Goal: Communication & Community: Answer question/provide support

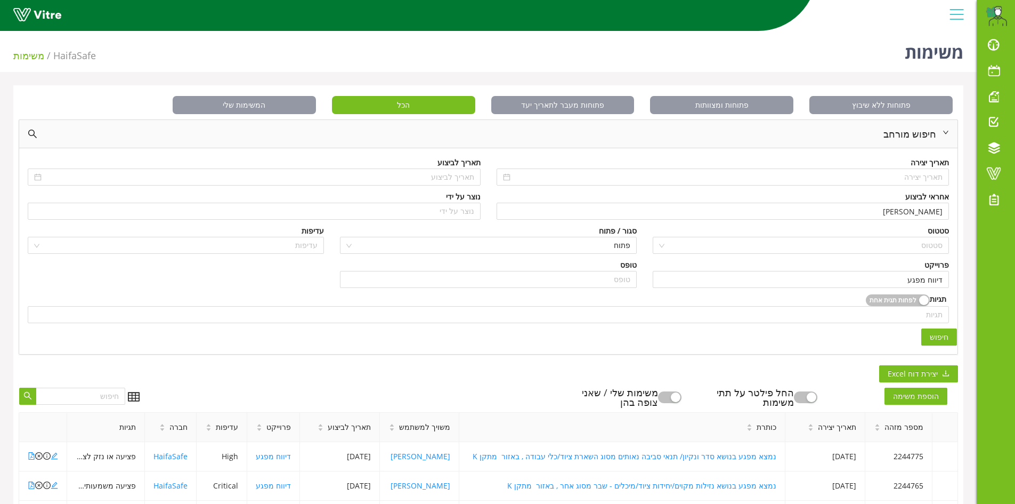
scroll to position [160, 0]
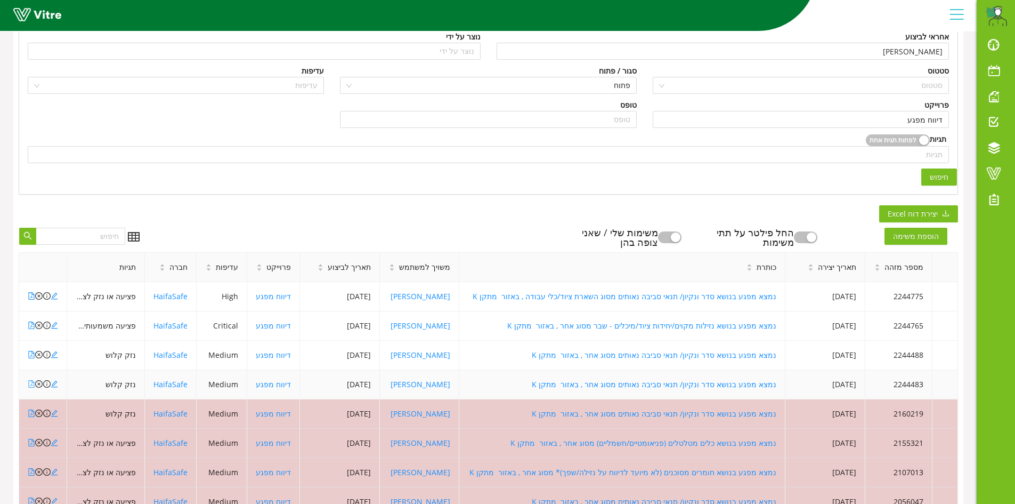
click at [30, 384] on icon "file-pdf" at bounding box center [31, 383] width 7 height 7
click at [39, 384] on icon "close-circle" at bounding box center [38, 383] width 7 height 7
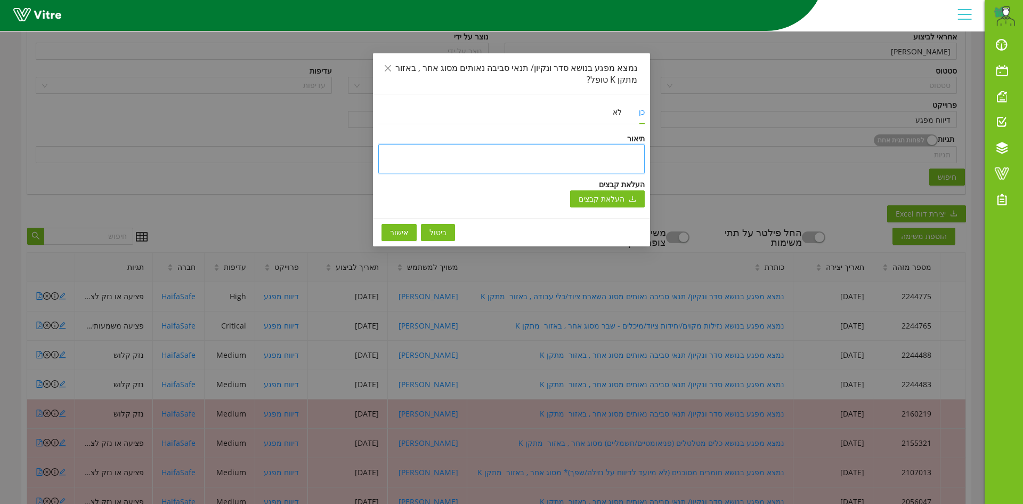
click at [634, 155] on textarea at bounding box center [511, 158] width 266 height 29
type textarea "ה"
type textarea "המ"
type textarea "המפ"
type textarea "המפג"
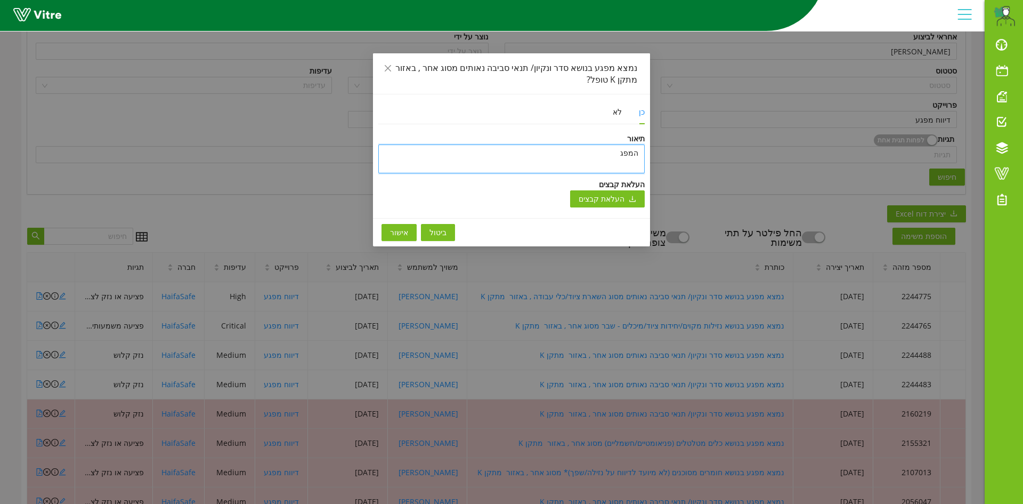
type textarea "המפגע"
type textarea "המפגע ט"
type textarea "המפגע טו"
type textarea "המפגע טופ"
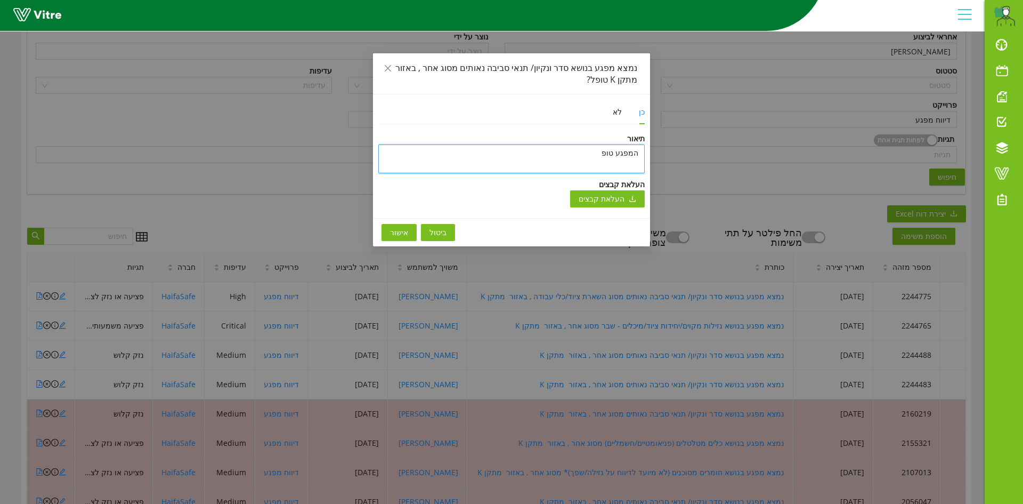
type textarea "המפגע טופל"
type textarea "המפגע טופל ו"
type textarea "המפגע טופל וס"
type textarea "המפגע טופל וסג"
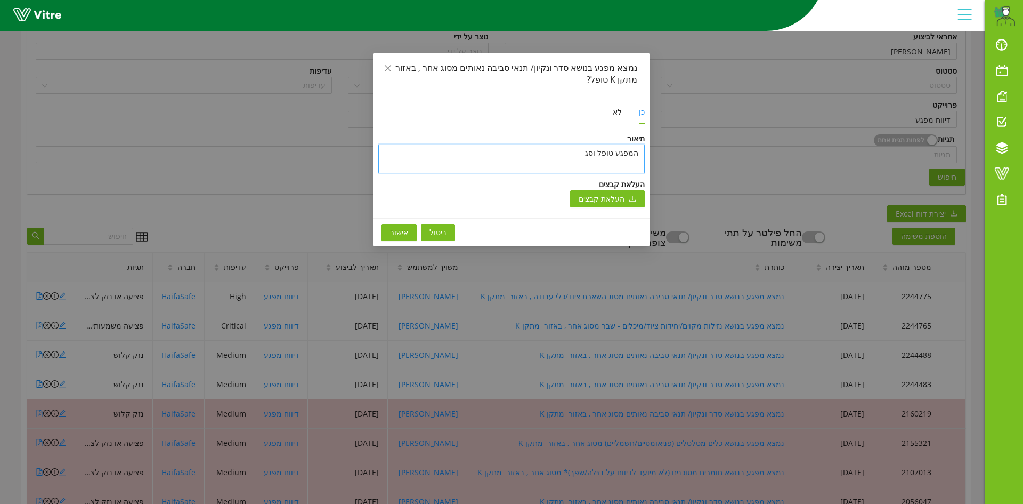
type textarea "המפגע טופל וסגר"
type textarea "המפגע טופל וסג"
type textarea "המפגע טופל וס"
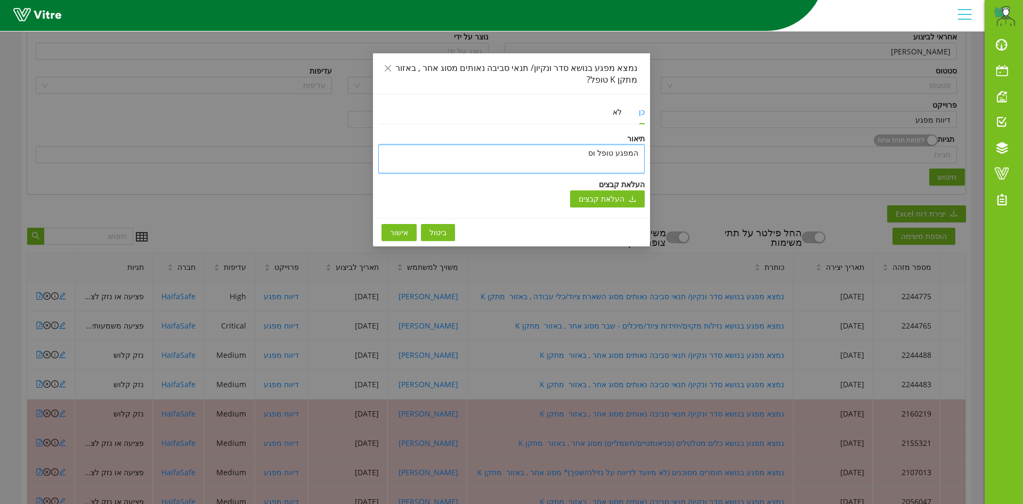
type textarea "המפגע טופל ו"
type textarea "המפגע טופל ונ"
type textarea "המפגע טופל ונס"
type textarea "המפגע טופל ונסג"
type textarea "המפגע טופל ונסגר"
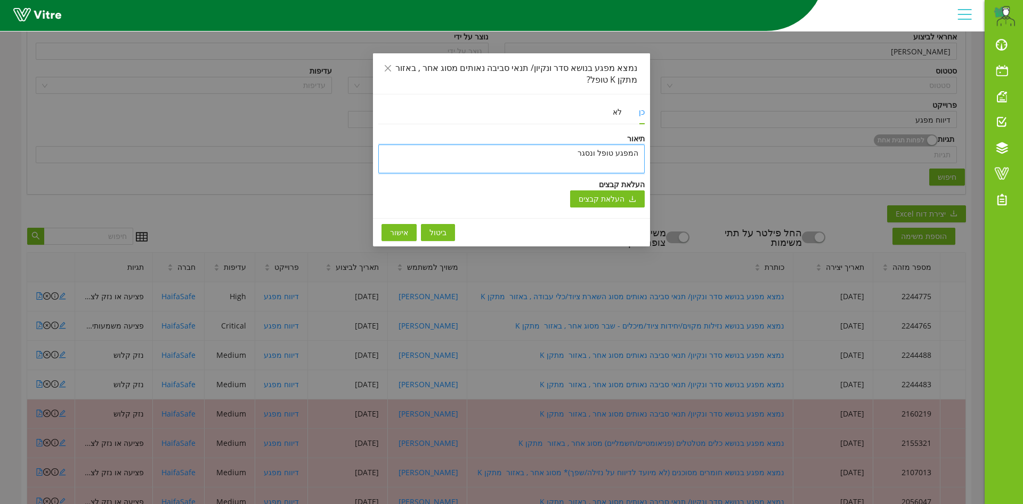
type textarea "המפגע טופל ונסגר"
type textarea "המפגע טופל ונסגר ב"
type textarea "המפגע טופל ונסגר בת"
type textarea "המפגע [PERSON_NAME] בתו"
type textarea "המפגע [PERSON_NAME] בתוכ"
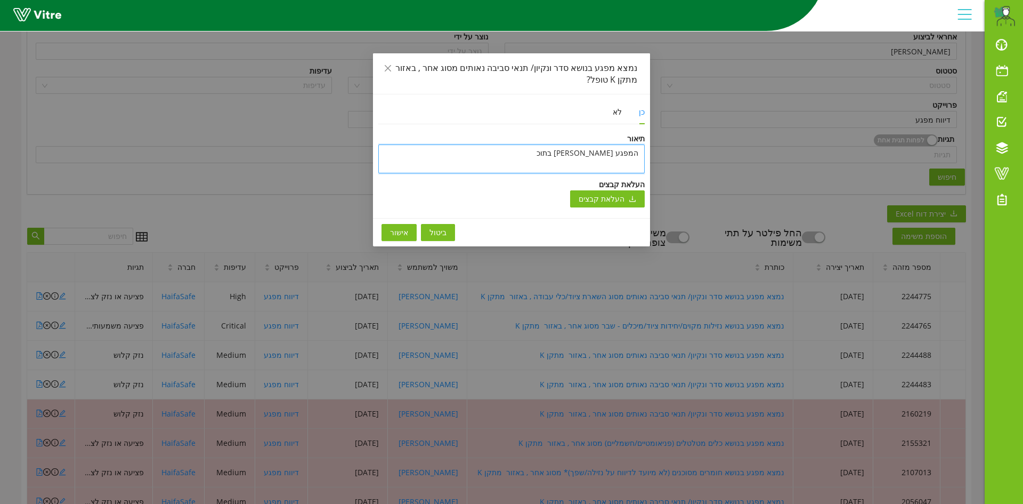
type textarea "המפגע [PERSON_NAME] בתוכנ"
type textarea "המפגע [PERSON_NAME] בתוכנה"
type textarea "המפגע [PERSON_NAME] בתוכנהנ"
type textarea "המפגע [PERSON_NAME] בתוכנה"
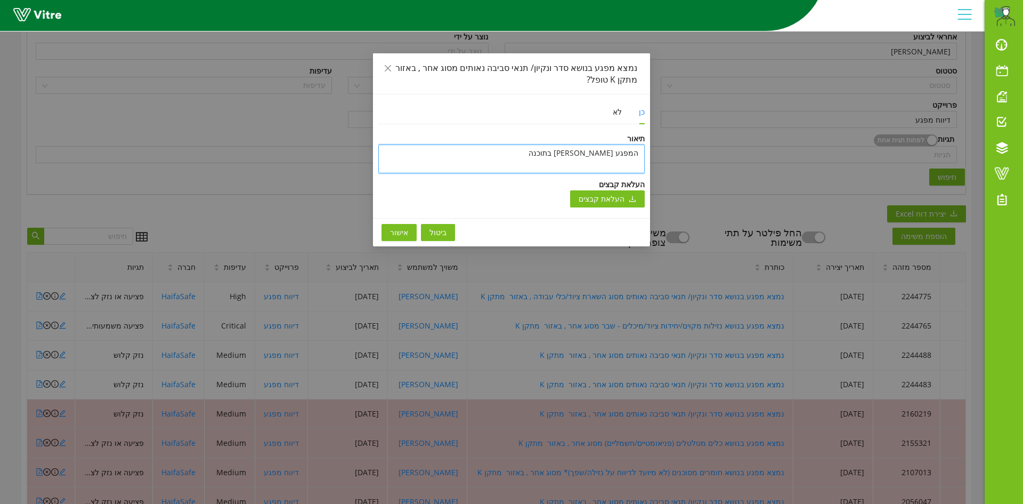
type textarea "המפגע [PERSON_NAME] בתוכנה"
click at [401, 233] on span "אישור" at bounding box center [399, 232] width 18 height 12
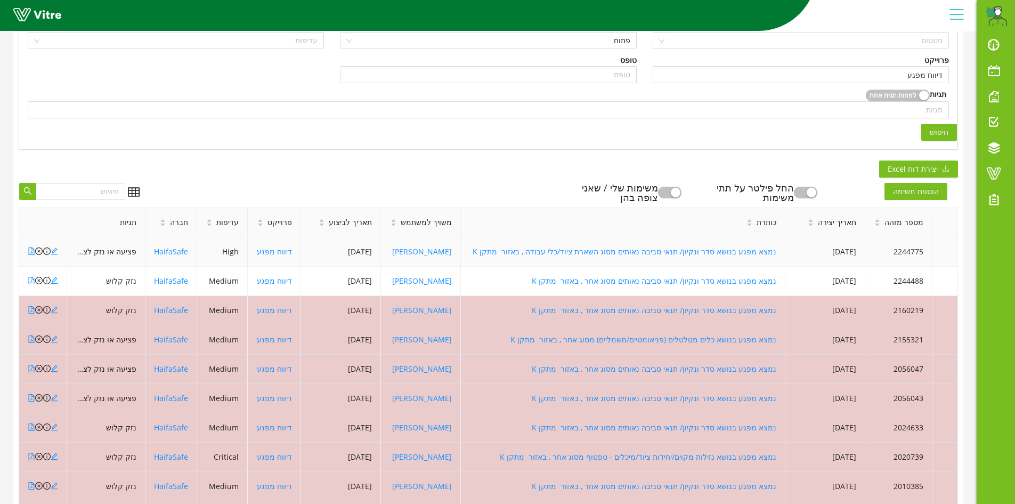
scroll to position [213, 0]
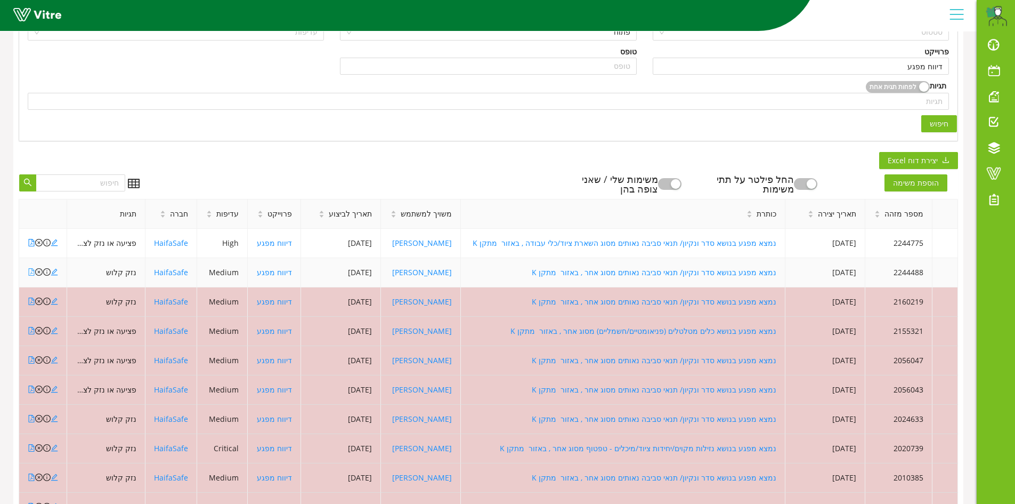
click at [31, 272] on icon "file-pdf" at bounding box center [32, 271] width 6 height 7
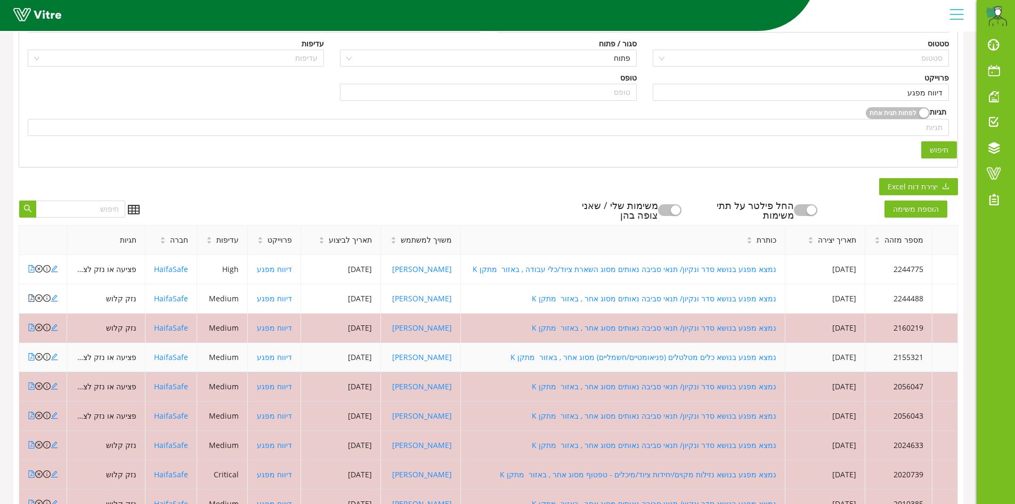
scroll to position [289, 0]
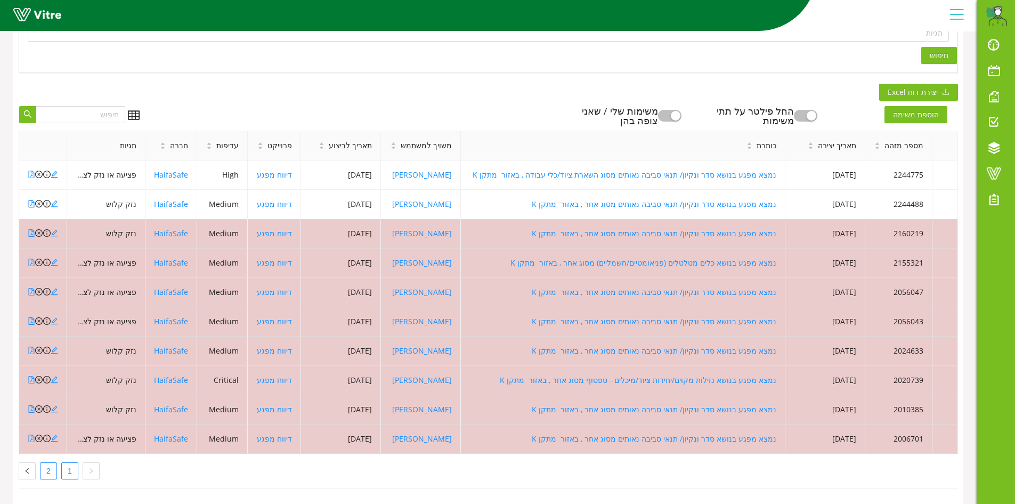
click at [46, 462] on link "2" at bounding box center [48, 470] width 16 height 16
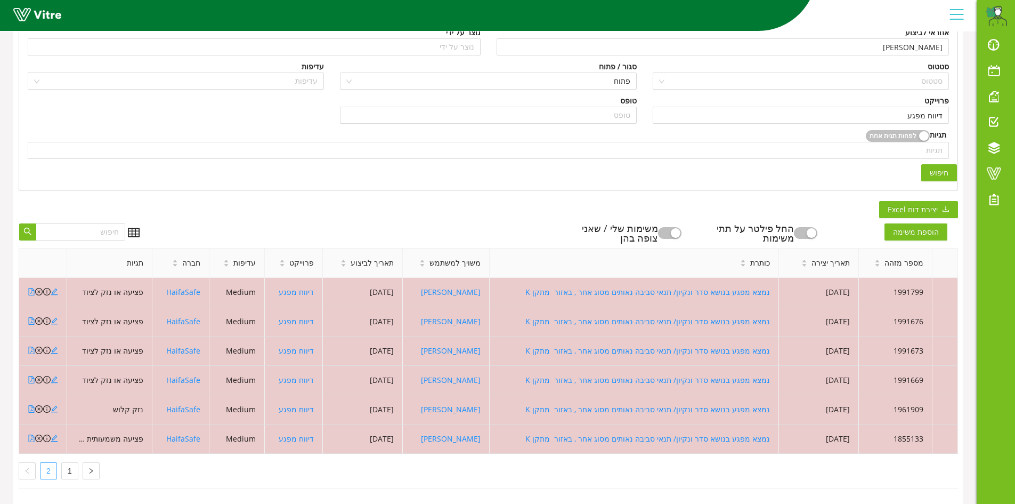
scroll to position [172, 0]
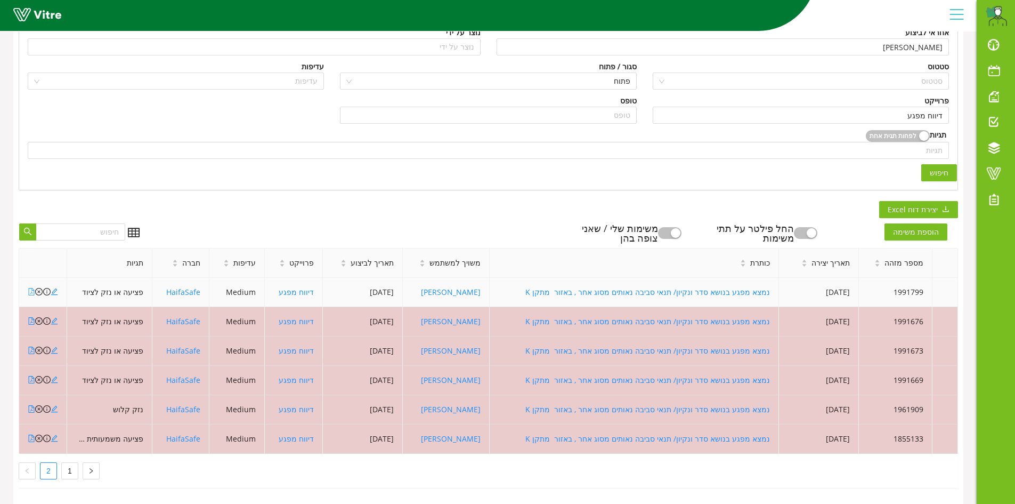
click at [30, 288] on icon "file-pdf" at bounding box center [31, 291] width 7 height 7
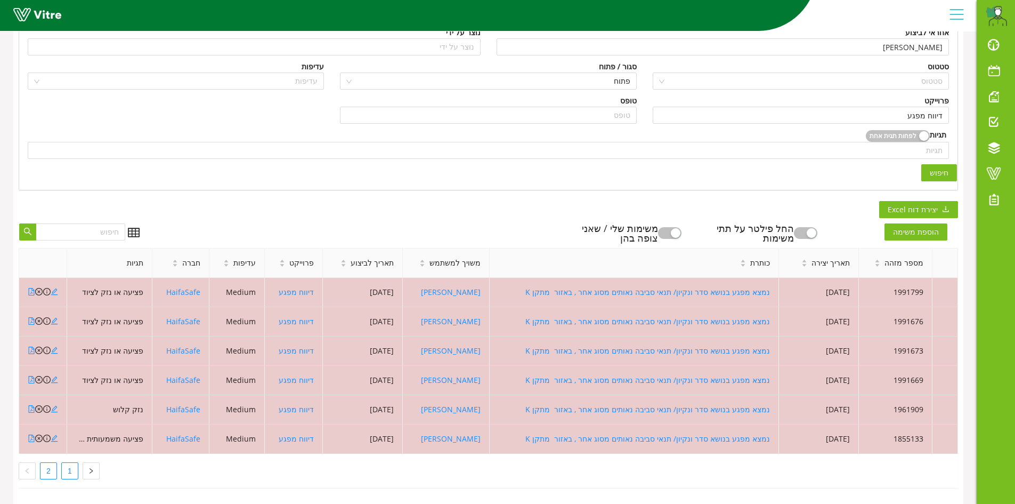
click at [67, 462] on link "1" at bounding box center [70, 470] width 16 height 16
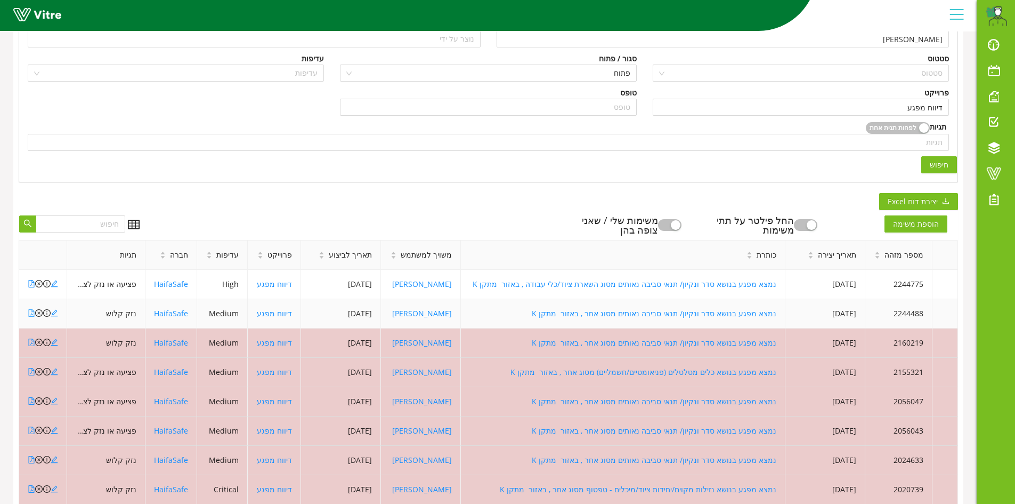
click at [31, 312] on icon "file-pdf" at bounding box center [31, 312] width 7 height 7
